Goal: Task Accomplishment & Management: Use online tool/utility

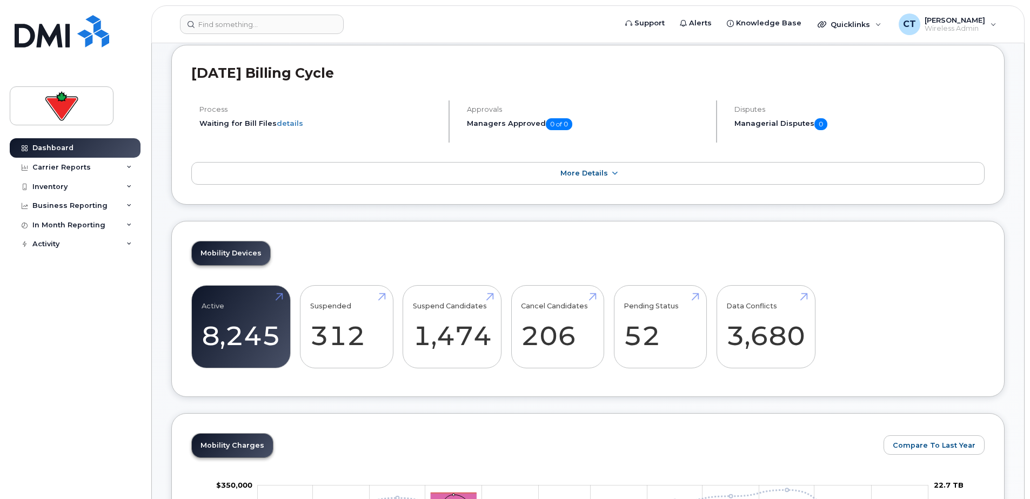
scroll to position [216, 0]
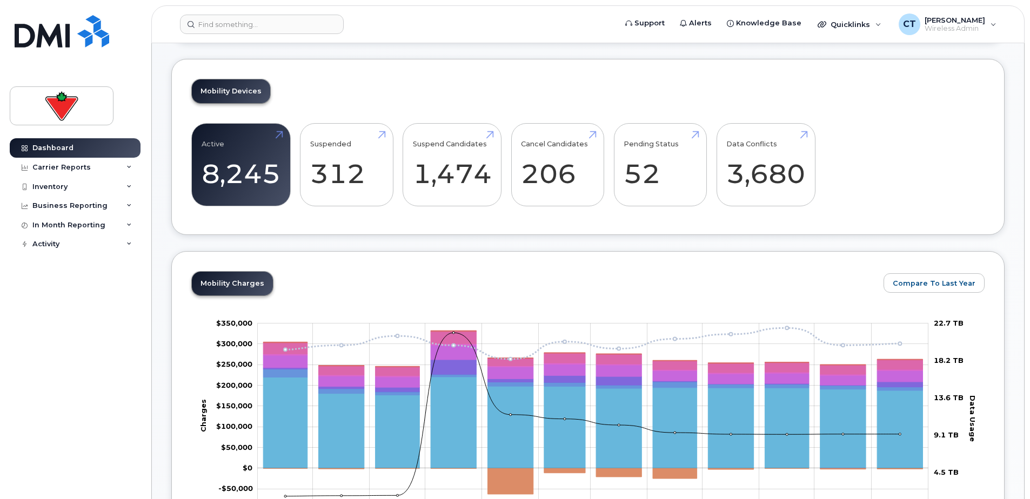
drag, startPoint x: 150, startPoint y: 351, endPoint x: 118, endPoint y: 351, distance: 31.4
click at [118, 351] on div "Dashboard Carrier Reports Monthly Billing Data Daily Data Pooling Data Behavior…" at bounding box center [77, 310] width 134 height 345
drag, startPoint x: 379, startPoint y: 242, endPoint x: 359, endPoint y: 242, distance: 20.0
click at [347, 156] on link "Suspended 312 124%" at bounding box center [346, 164] width 73 height 71
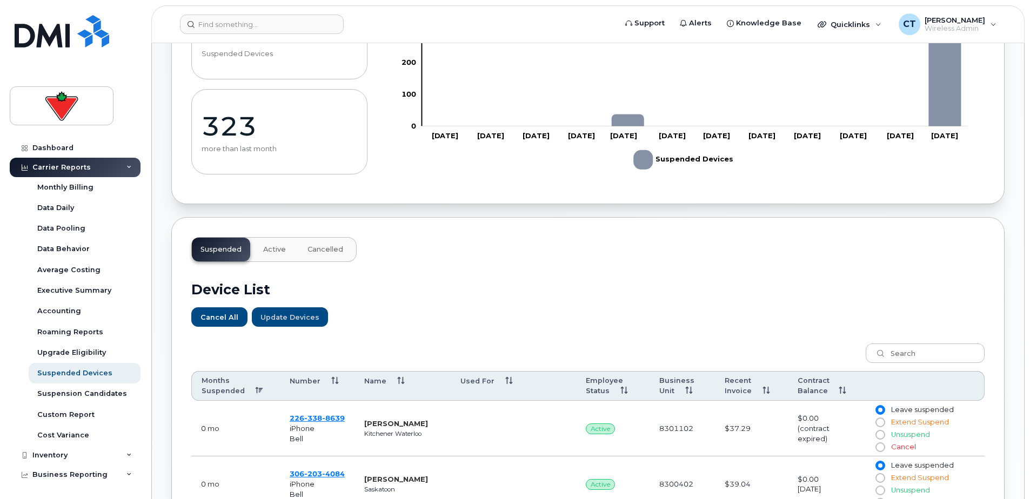
scroll to position [162, 0]
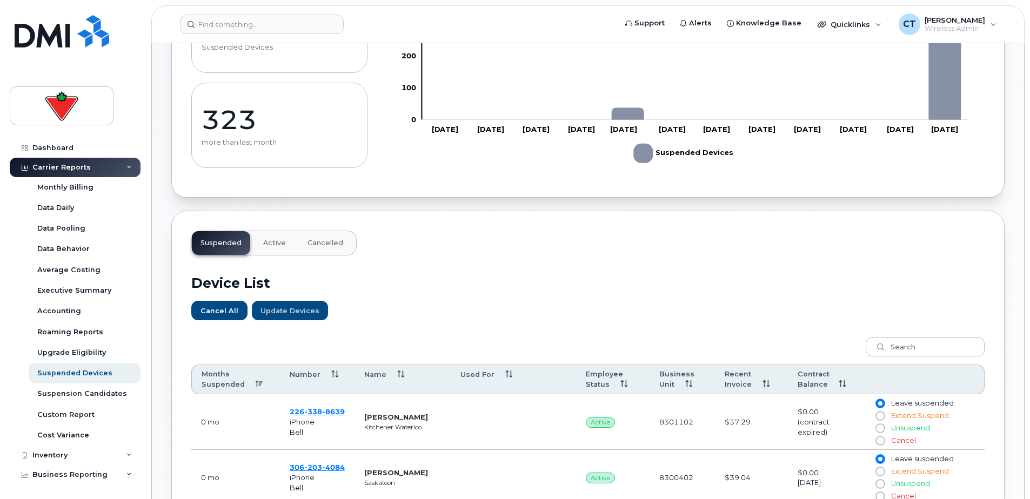
click at [323, 245] on span "Cancelled" at bounding box center [326, 243] width 36 height 9
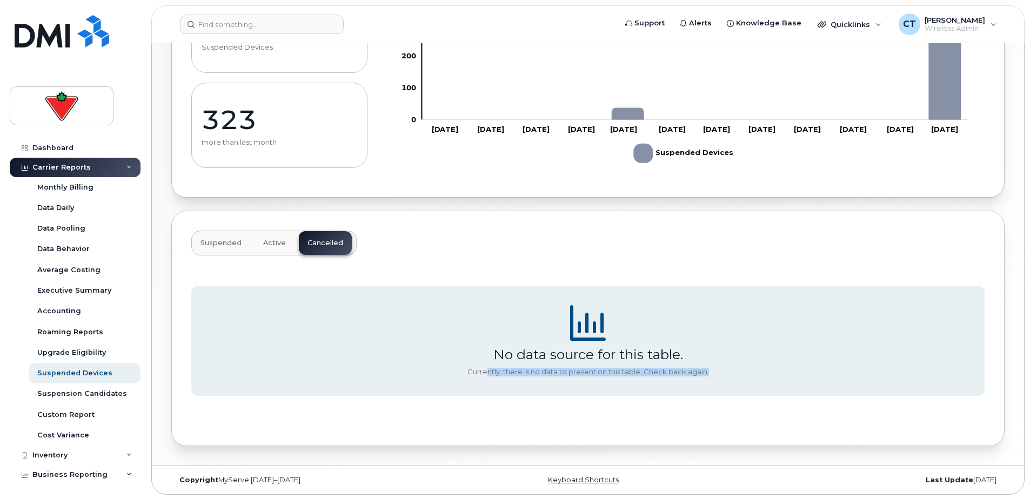
drag, startPoint x: 519, startPoint y: 370, endPoint x: 738, endPoint y: 370, distance: 218.4
click at [736, 370] on section "No data source for this table. Currently, there is no data to present on this t…" at bounding box center [588, 341] width 794 height 110
drag, startPoint x: 738, startPoint y: 370, endPoint x: 755, endPoint y: 371, distance: 17.3
click at [755, 371] on section "No data source for this table. Currently, there is no data to present on this t…" at bounding box center [588, 341] width 794 height 110
click at [261, 245] on button "Active" at bounding box center [275, 243] width 40 height 24
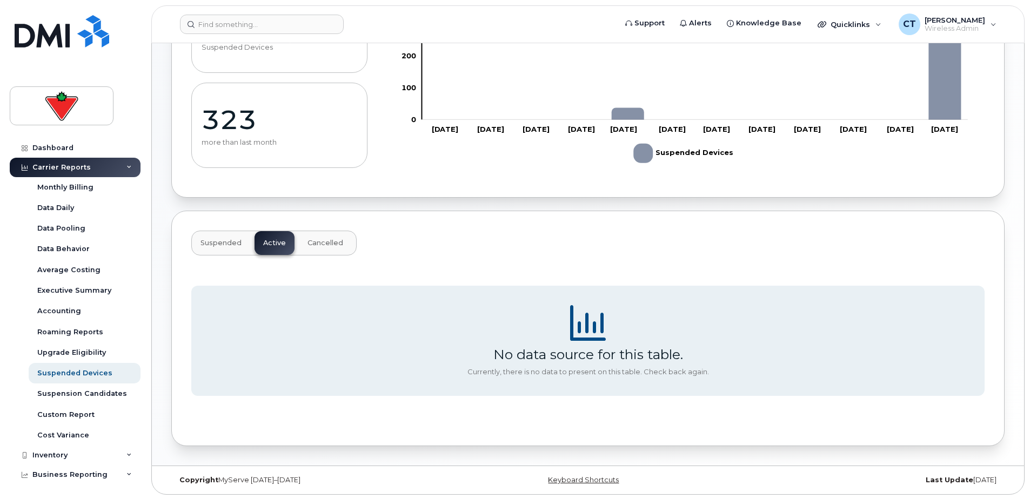
click at [224, 245] on span "Suspended" at bounding box center [221, 243] width 41 height 9
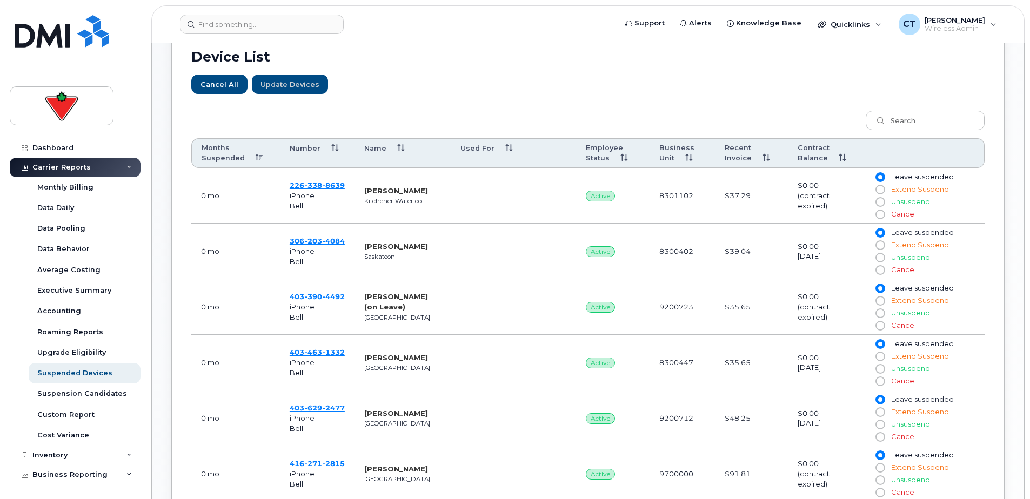
scroll to position [388, 0]
click at [593, 150] on th "Employee Status" at bounding box center [613, 154] width 74 height 30
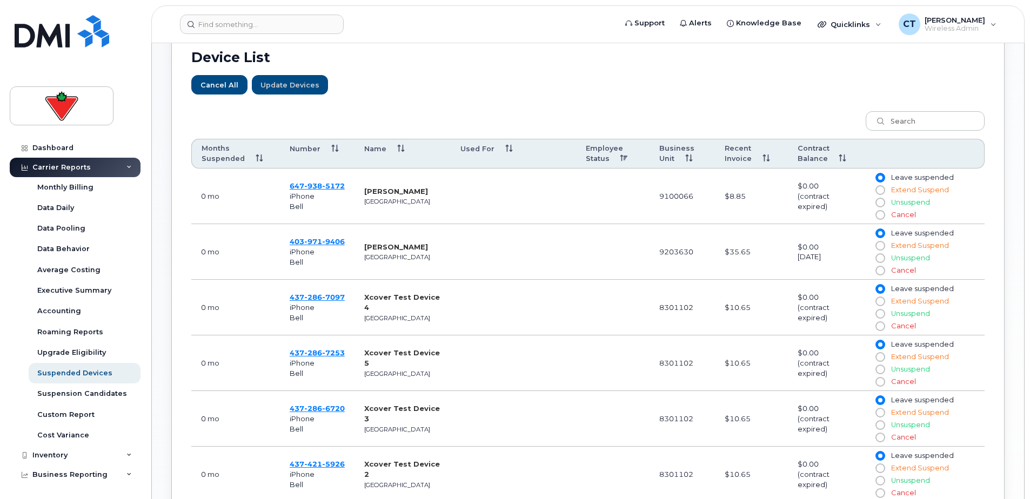
click at [593, 151] on th "Employee Status" at bounding box center [613, 154] width 74 height 30
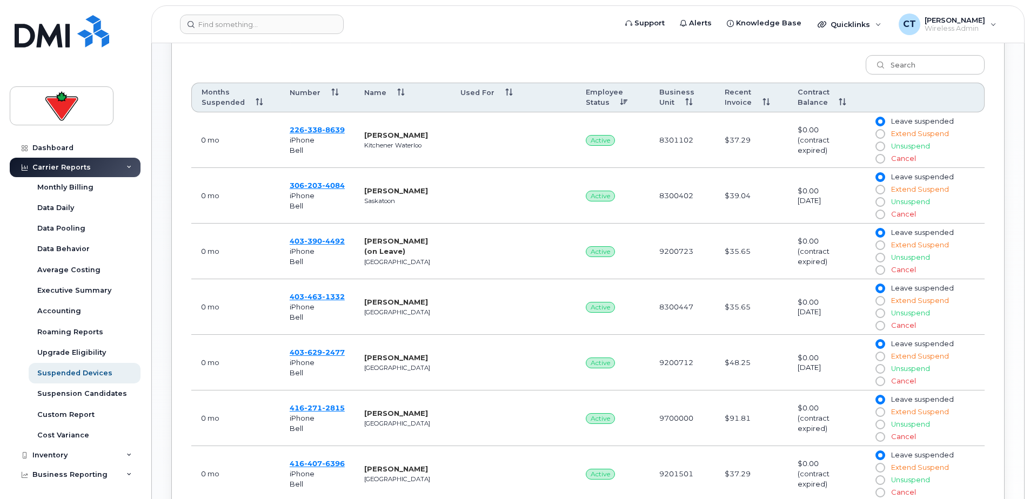
scroll to position [442, 0]
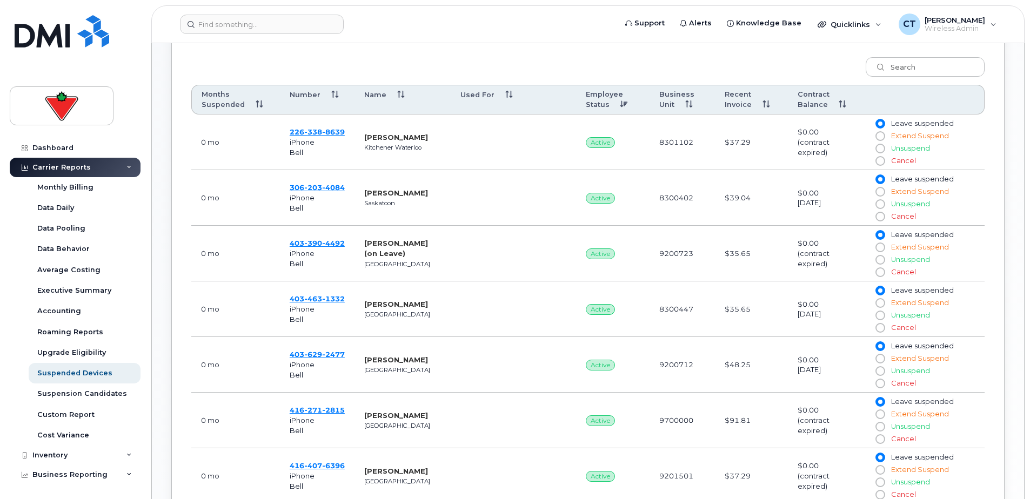
click at [221, 103] on th "Months Suspended" at bounding box center [235, 100] width 89 height 30
click at [218, 105] on th "Months Suspended" at bounding box center [235, 100] width 89 height 30
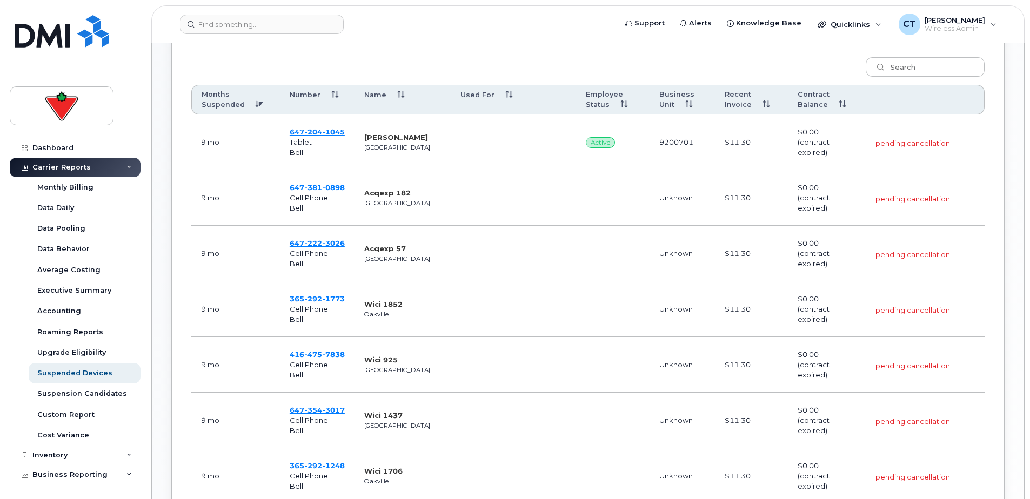
click at [924, 99] on table "Months Suspended Number Name Used For Employee Status Business Unit Recent Invo…" at bounding box center [588, 378] width 794 height 587
click at [915, 105] on table "Months Suspended Number Name Used For Employee Status Business Unit Recent Invo…" at bounding box center [588, 378] width 794 height 587
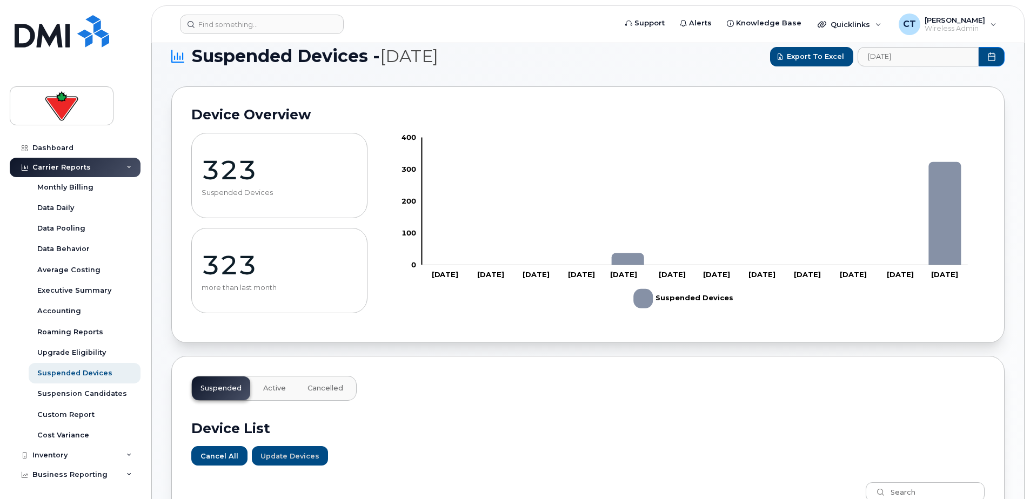
scroll to position [0, 0]
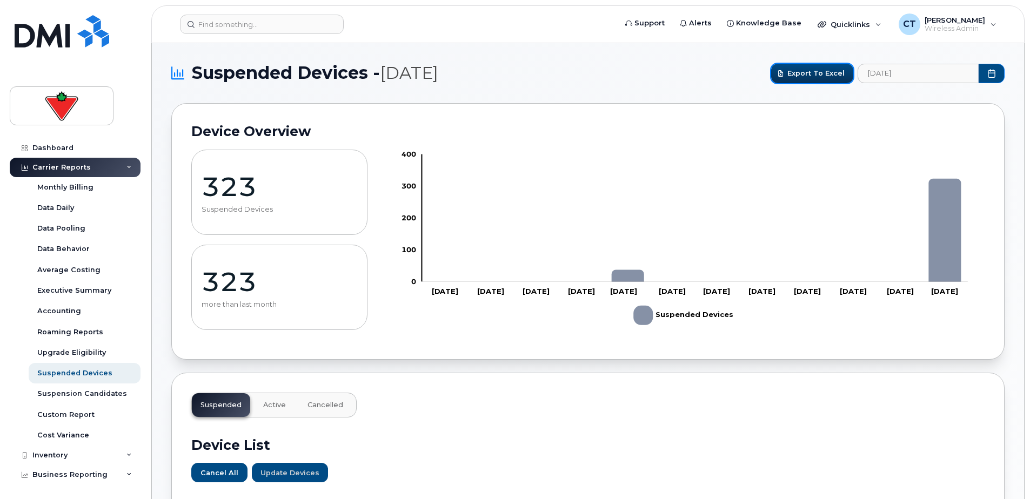
click at [811, 79] on button "Export to Excel" at bounding box center [812, 73] width 82 height 19
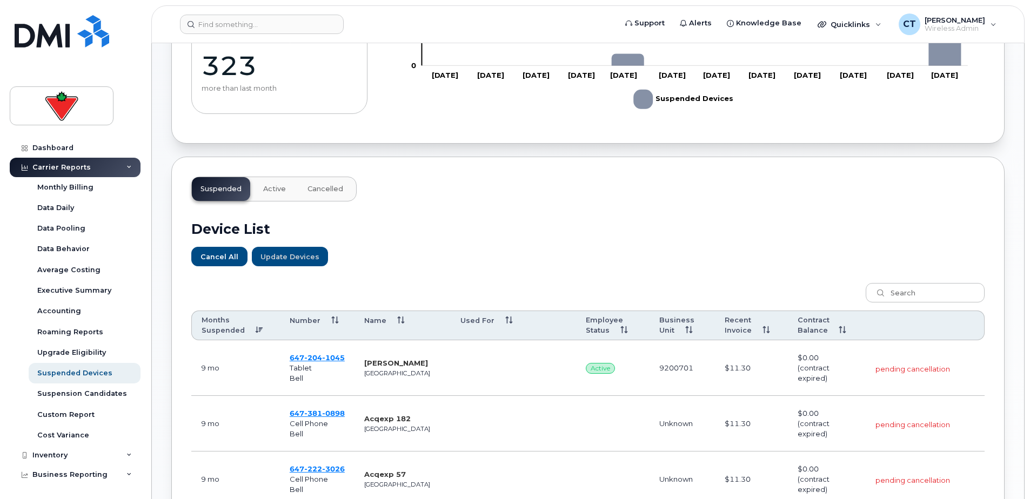
scroll to position [270, 0]
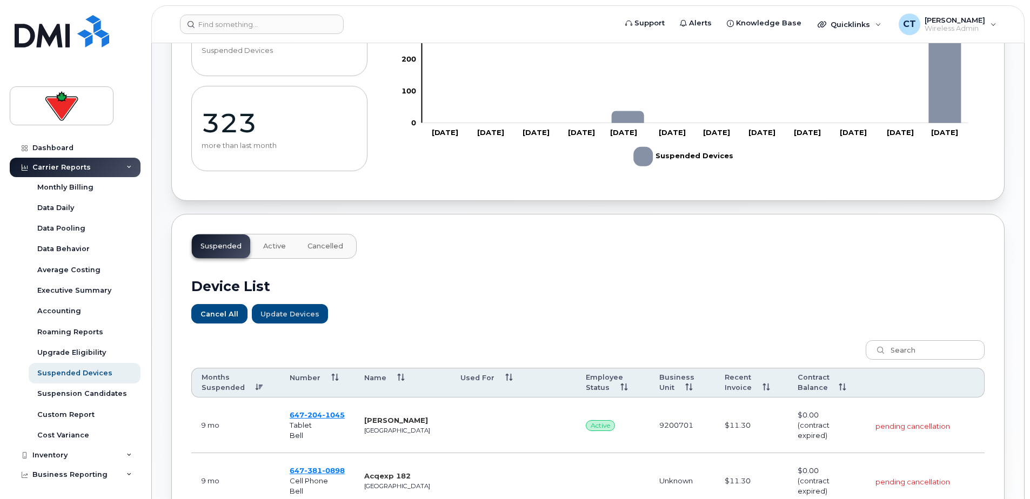
scroll to position [0, 0]
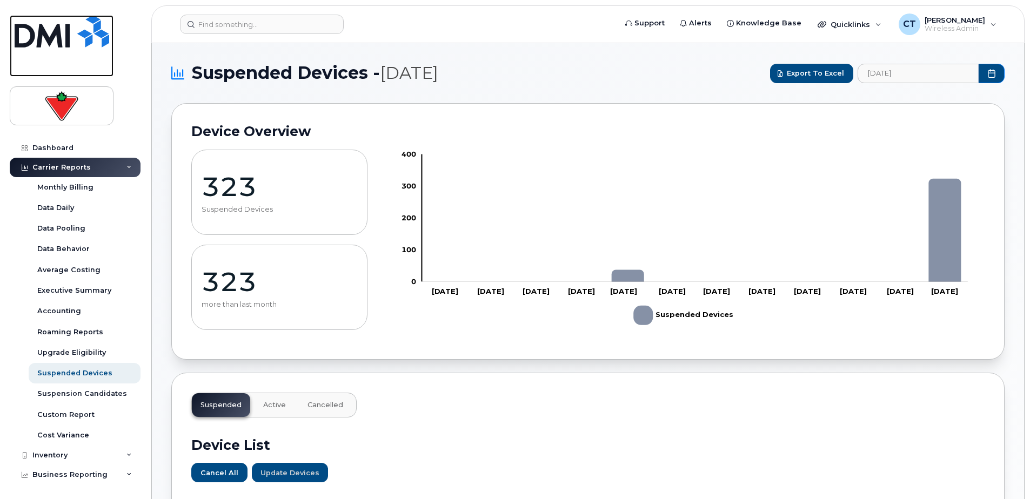
drag, startPoint x: 61, startPoint y: 38, endPoint x: 359, endPoint y: 13, distance: 299.4
click at [61, 38] on img at bounding box center [62, 31] width 95 height 32
